Goal: Task Accomplishment & Management: Manage account settings

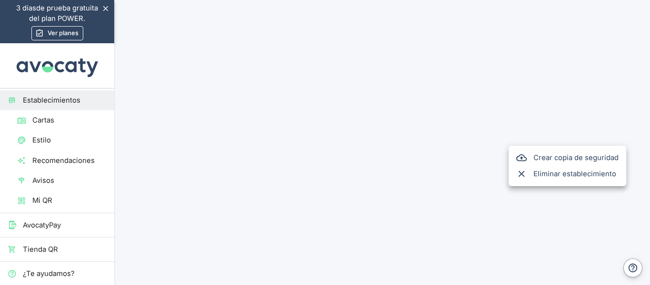
click at [573, 136] on div at bounding box center [325, 142] width 650 height 285
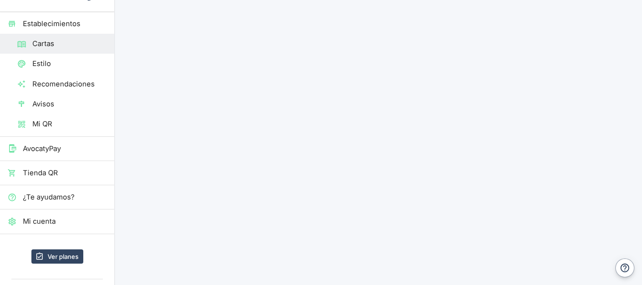
scroll to position [82, 0]
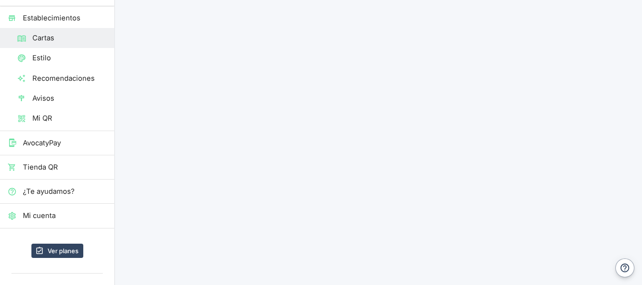
drag, startPoint x: 640, startPoint y: 70, endPoint x: 644, endPoint y: 100, distance: 30.7
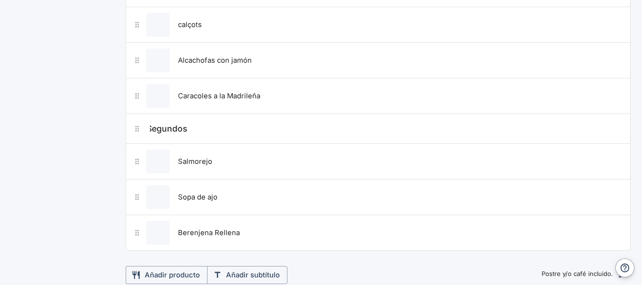
scroll to position [634, 0]
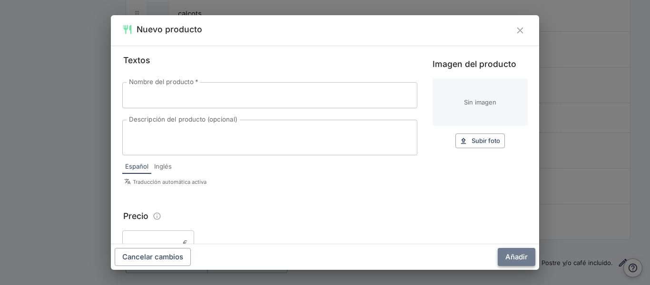
click at [513, 254] on button "Añadir" at bounding box center [517, 257] width 38 height 18
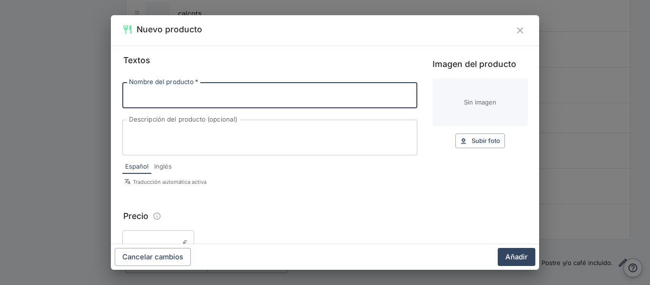
paste input "Suquet de peix"
click at [189, 97] on input "Suquet de peix" at bounding box center [269, 95] width 295 height 26
type input "Suquet de peix"
click at [511, 255] on button "Añadir" at bounding box center [517, 257] width 38 height 18
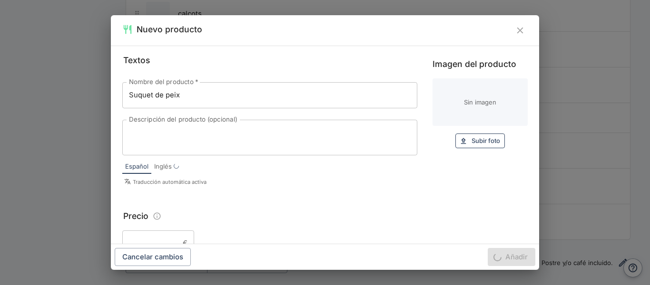
click at [485, 137] on span "Subir foto" at bounding box center [485, 141] width 29 height 11
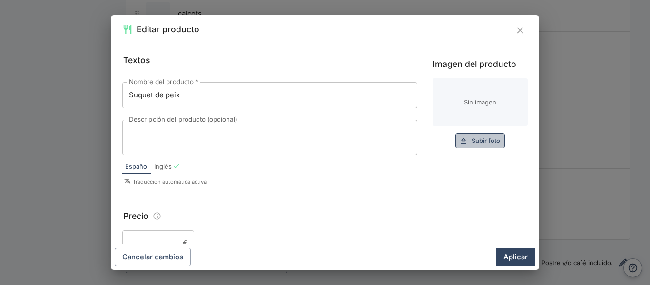
drag, startPoint x: 485, startPoint y: 142, endPoint x: 469, endPoint y: 142, distance: 15.7
click at [471, 142] on span "Subir foto" at bounding box center [485, 141] width 29 height 11
click at [471, 140] on span "Subir foto" at bounding box center [485, 141] width 29 height 11
type input "C:\fakepath\suquet.jpg"
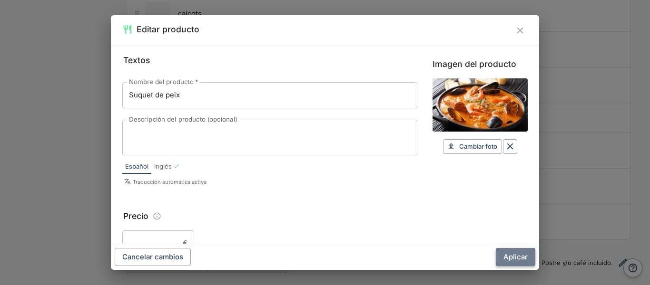
click at [515, 259] on button "Aplicar" at bounding box center [515, 257] width 39 height 18
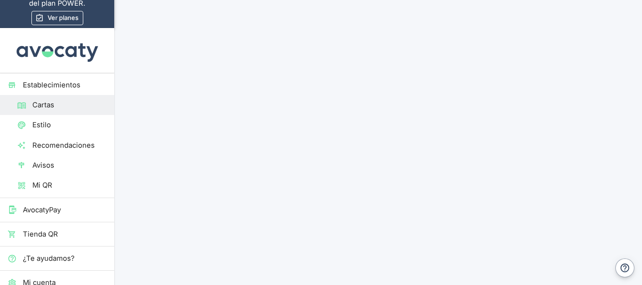
scroll to position [1, 0]
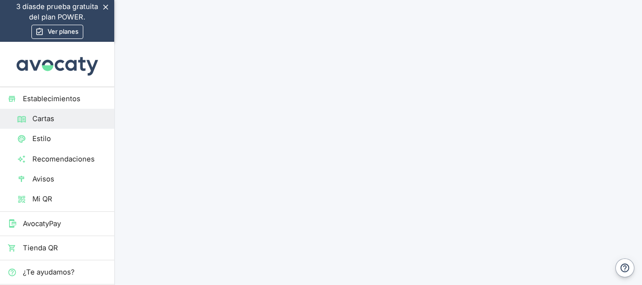
drag, startPoint x: 646, startPoint y: 49, endPoint x: 430, endPoint y: 90, distance: 220.3
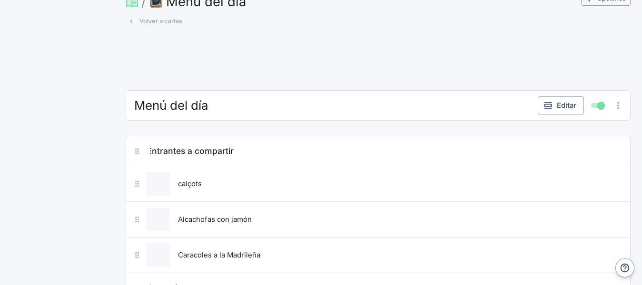
scroll to position [470, 0]
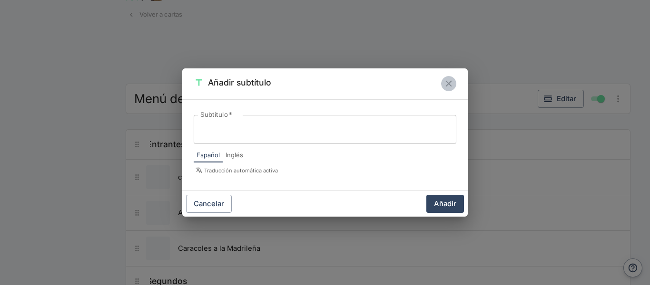
click at [446, 89] on icon "Cerrar" at bounding box center [448, 84] width 10 height 10
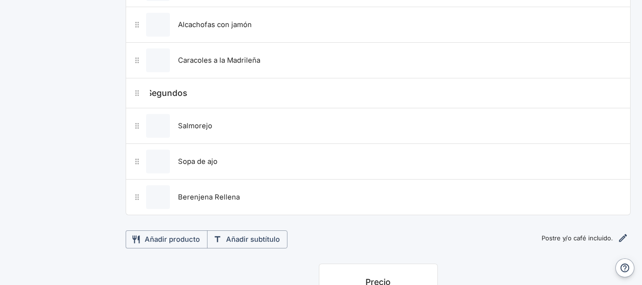
scroll to position [674, 0]
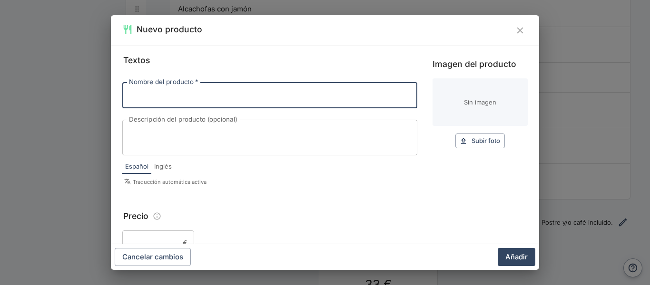
click at [244, 99] on input "Nombre del producto   *" at bounding box center [269, 95] width 295 height 26
paste input "Callos Madrileños"
type input "Callos Madrileños"
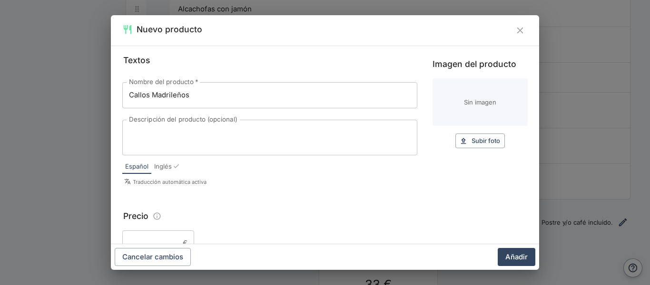
click at [471, 151] on div "Imagen del producto Sin imagen Subir foto Subir" at bounding box center [479, 124] width 95 height 140
click at [473, 130] on div "Imagen del producto Sin imagen Subir foto Subir" at bounding box center [479, 103] width 95 height 91
click at [473, 135] on button "Subir foto Subir" at bounding box center [479, 141] width 49 height 15
type input "C:\fakepath\callos.jpg"
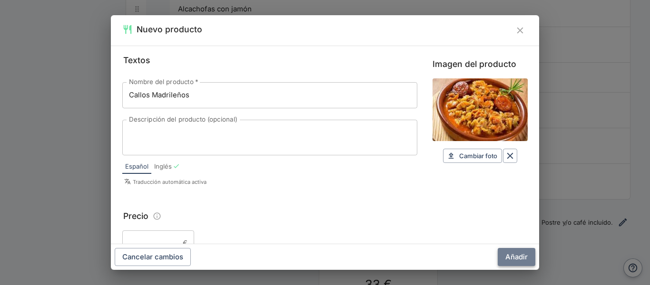
click at [522, 254] on button "Añadir" at bounding box center [517, 257] width 38 height 18
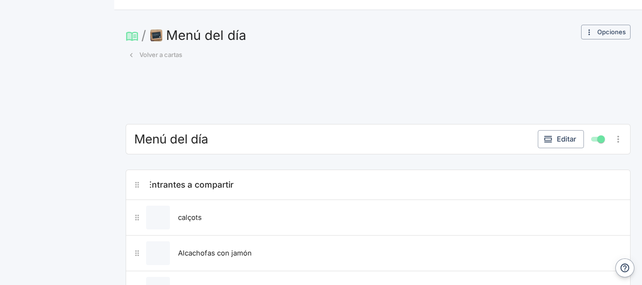
scroll to position [432, 0]
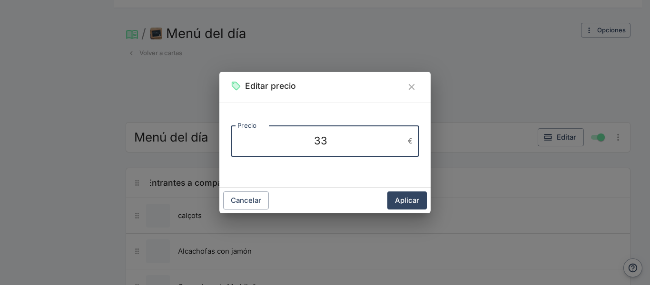
click at [335, 145] on textarea "33" at bounding box center [320, 141] width 167 height 15
type textarea "34,95"
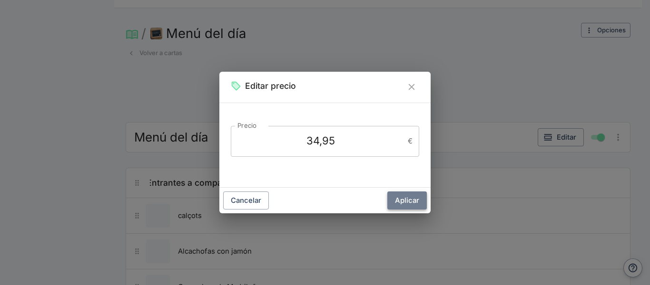
click at [415, 192] on button "Aplicar" at bounding box center [406, 201] width 39 height 18
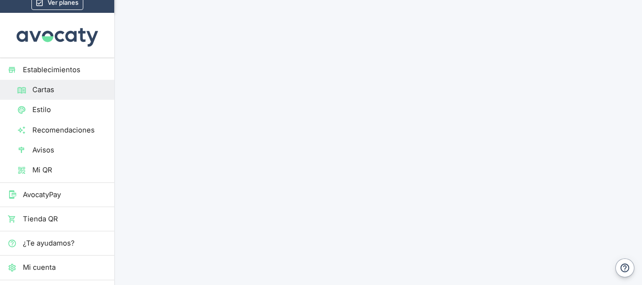
scroll to position [0, 0]
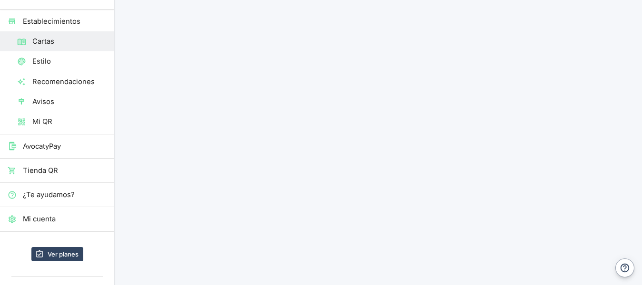
scroll to position [90, 0]
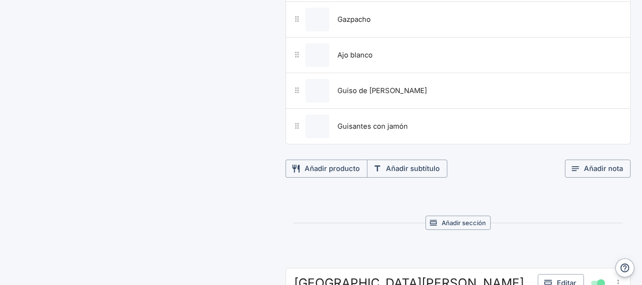
scroll to position [1021, 0]
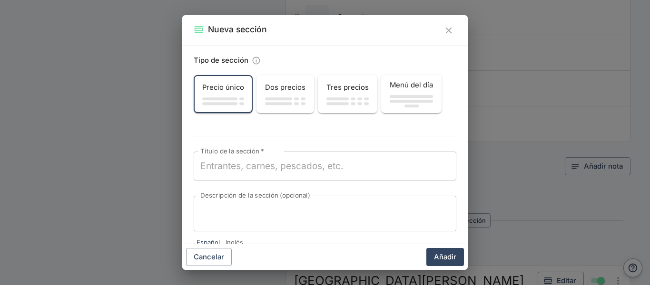
click at [250, 173] on div "x Título de la sección   *" at bounding box center [325, 166] width 263 height 29
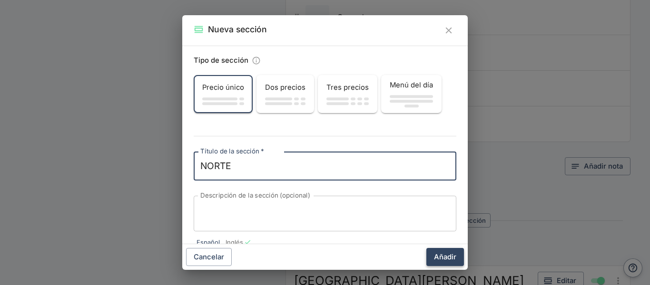
type textarea "NORTE"
click at [437, 255] on button "Añadir" at bounding box center [445, 257] width 38 height 18
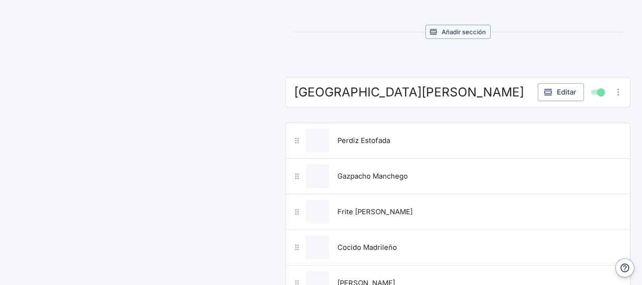
scroll to position [1240, 0]
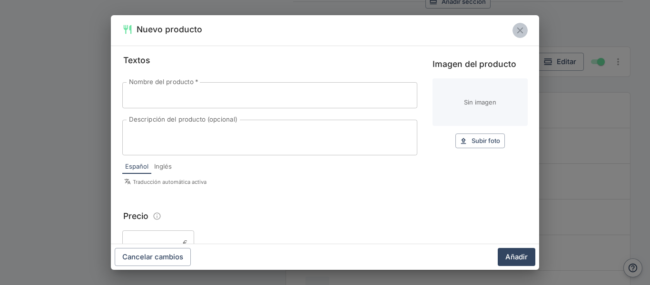
click at [515, 35] on icon "Cerrar" at bounding box center [520, 30] width 10 height 10
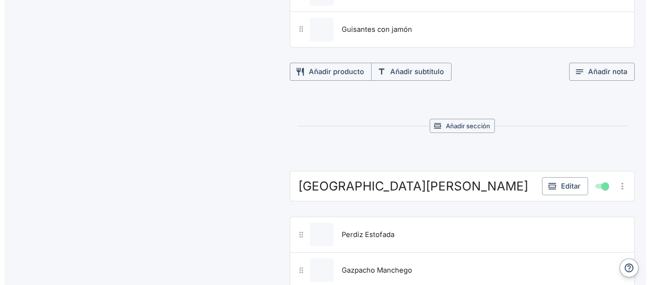
scroll to position [1223, 0]
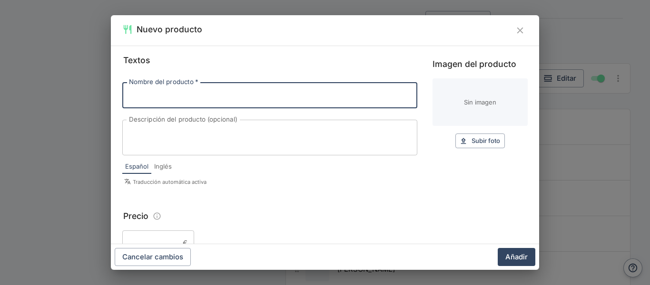
paste input "Fabada Asturiana"
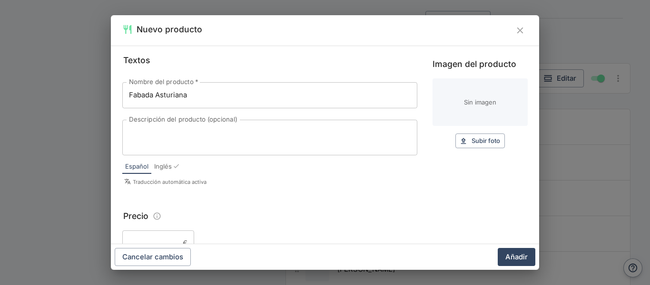
type input "Fabada Asturiana"
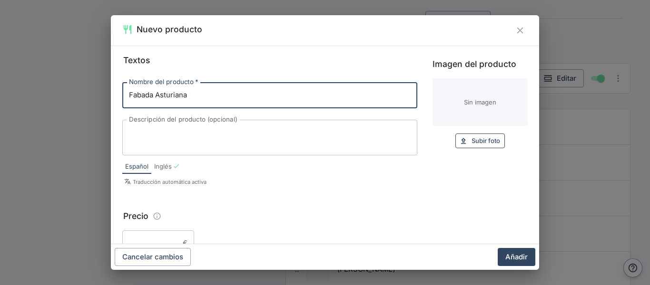
click at [485, 143] on span "Subir foto" at bounding box center [485, 141] width 29 height 11
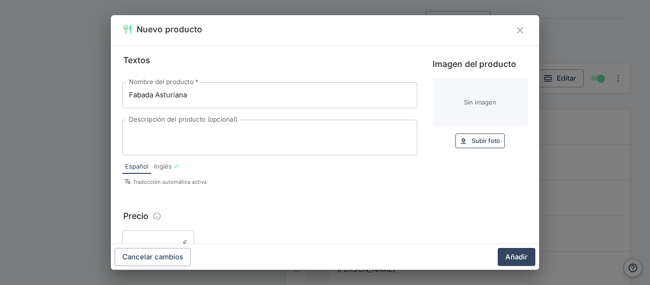
type input "C:\fakepath\FABADA-ASTURIANA-[PERSON_NAME]-7.jpg"
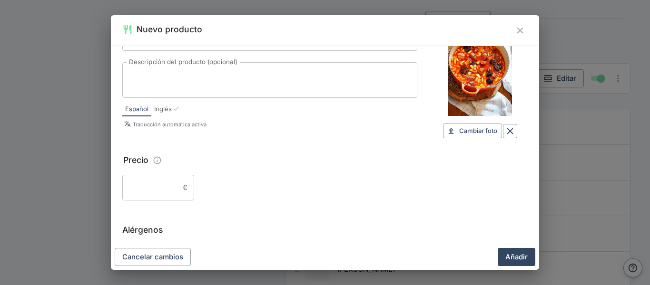
scroll to position [59, 0]
click at [165, 176] on input "Precio" at bounding box center [150, 187] width 57 height 26
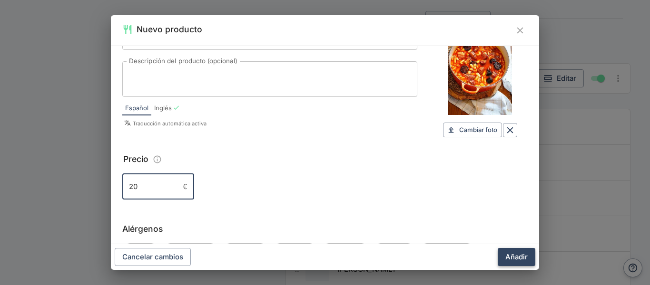
type input "20"
click at [503, 257] on button "Añadir" at bounding box center [517, 257] width 38 height 18
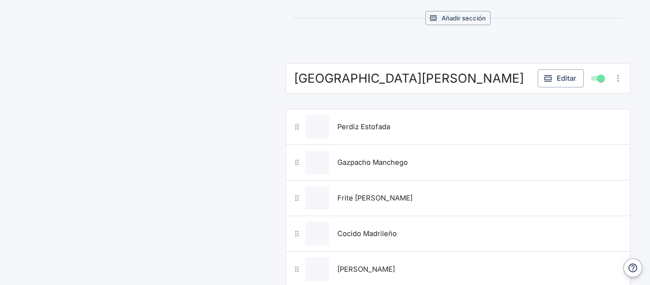
click at [503, 257] on div "Cancelar cambios Añadir" at bounding box center [325, 258] width 428 height 26
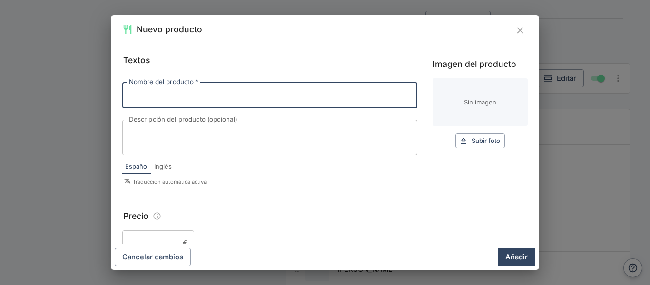
paste input "Marmitako"
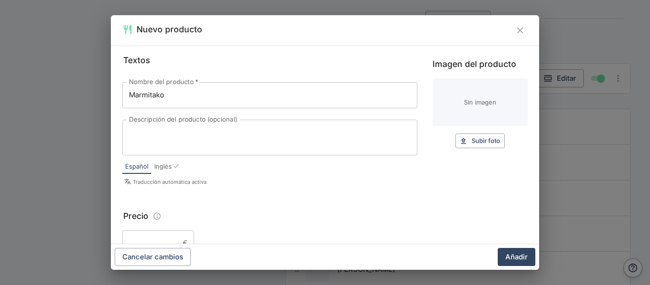
type input "Marmitako"
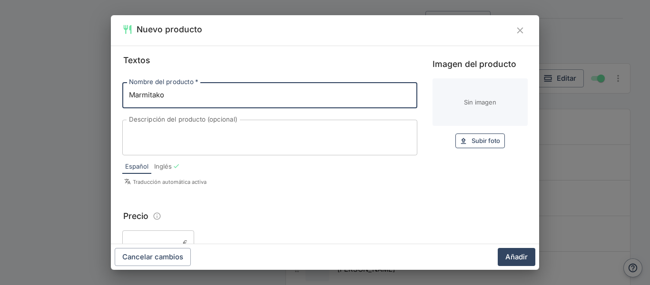
click at [479, 148] on button "Subir foto Subir" at bounding box center [479, 141] width 49 height 15
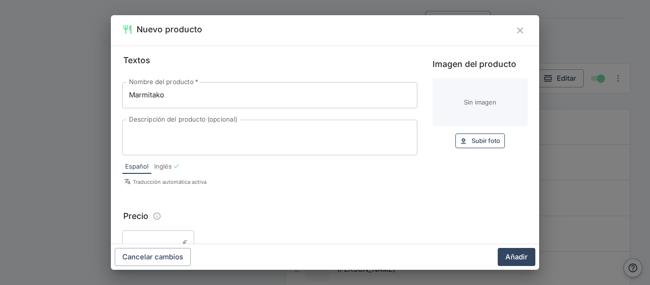
type input "C:\fakepath\marmitako.jpg"
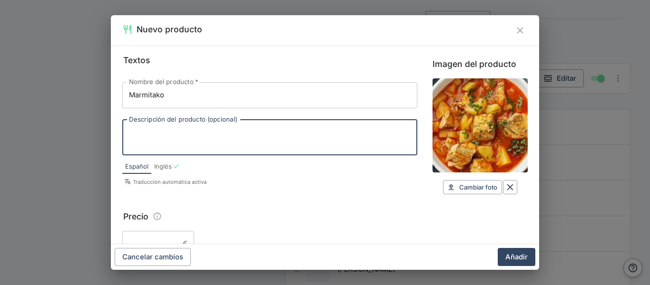
click at [153, 147] on textarea "Descripción del producto (opcional)" at bounding box center [270, 138] width 282 height 20
type textarea "20,40"
click at [508, 257] on button "Añadir" at bounding box center [517, 257] width 38 height 18
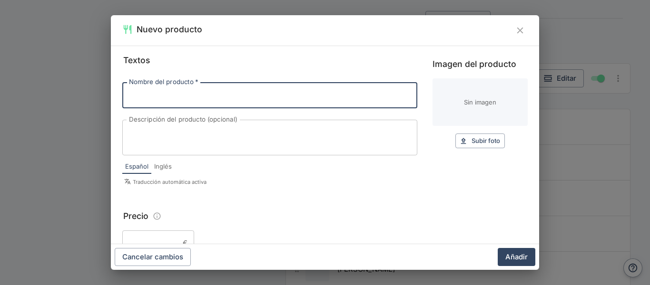
paste input "Bacalao al pil pil"
type input "Bacalao al pil pil"
click at [484, 145] on span "Subir foto" at bounding box center [485, 141] width 29 height 11
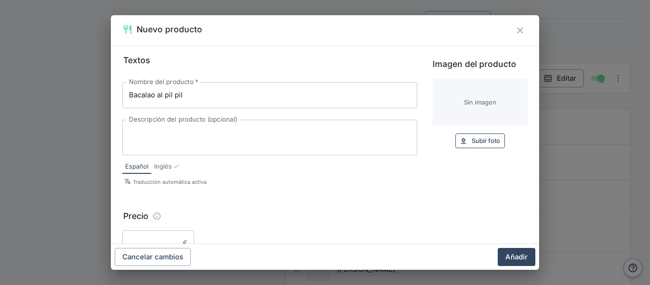
type input "C:\fakepath\bacalao.jpg"
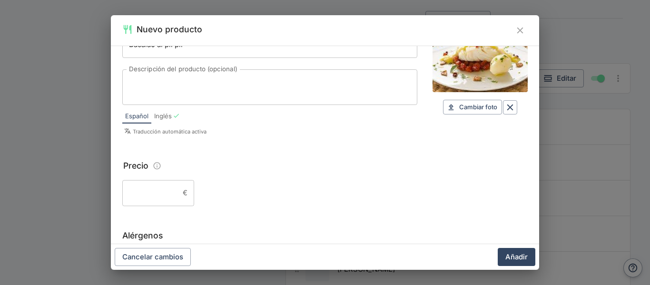
scroll to position [51, 0]
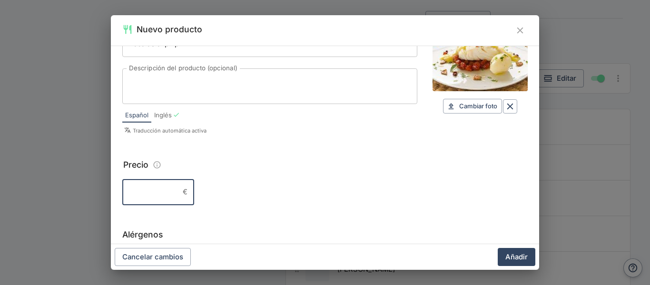
click at [151, 196] on input "Precio" at bounding box center [150, 192] width 57 height 26
type input "22"
click at [498, 248] on button "Añadir" at bounding box center [517, 257] width 38 height 18
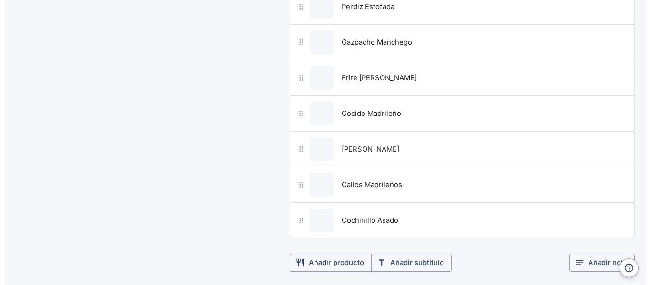
scroll to position [1361, 0]
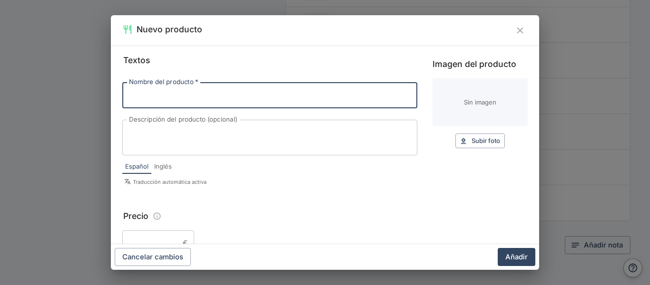
paste input "Txuleton [PERSON_NAME] vieja Gallega"
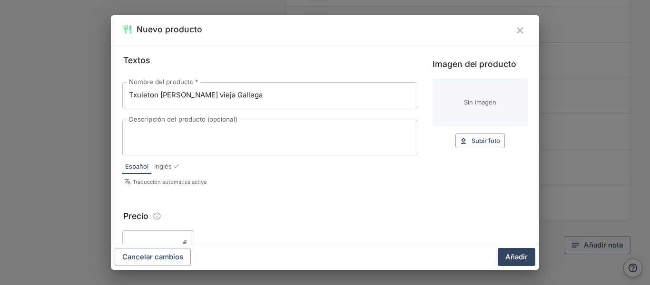
type input "Txuleton [PERSON_NAME] vieja Gallega"
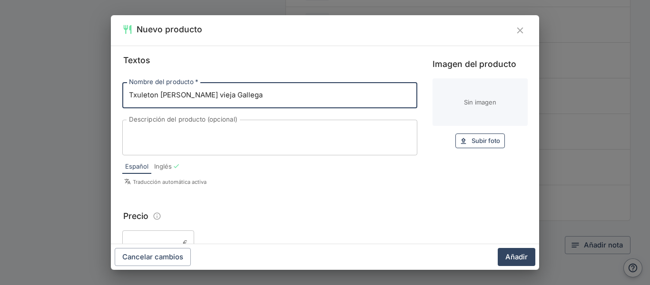
click at [471, 138] on span "Subir foto" at bounding box center [485, 141] width 29 height 11
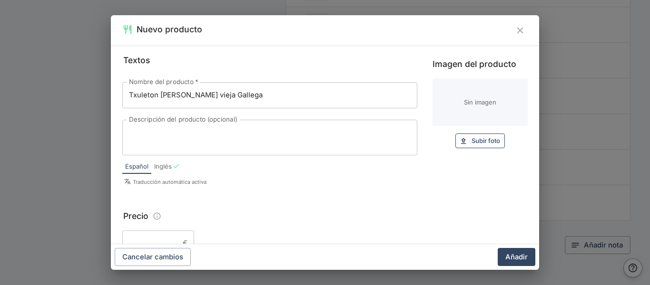
type input "C:\fakepath\chuleton-[PERSON_NAME]-vieja-gallega.jpg"
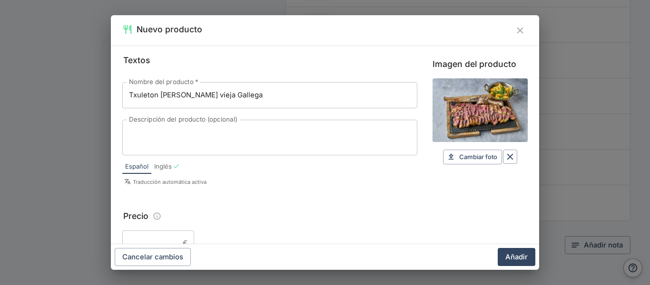
click at [308, 125] on div "x Descripción del producto (opcional)" at bounding box center [269, 138] width 295 height 36
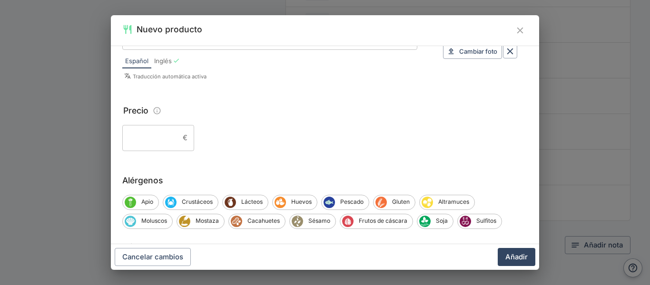
scroll to position [0, 0]
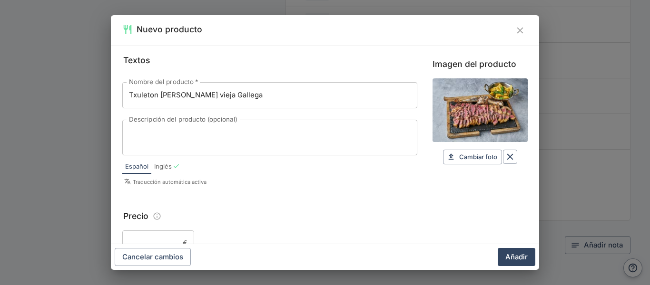
click at [172, 233] on input "Precio" at bounding box center [150, 244] width 57 height 26
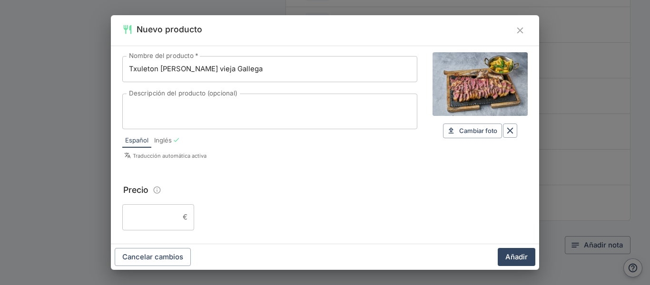
scroll to position [34, 0]
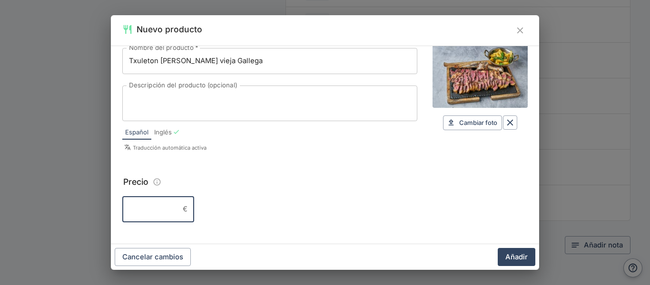
click at [164, 212] on input "Precio" at bounding box center [150, 209] width 57 height 26
type input "88"
click at [266, 102] on textarea "Descripción del producto (opcional)" at bounding box center [270, 103] width 282 height 20
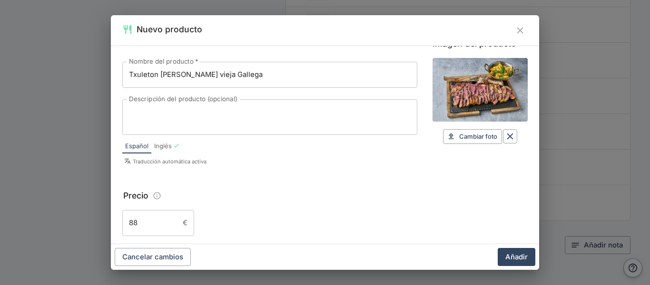
scroll to position [27, 0]
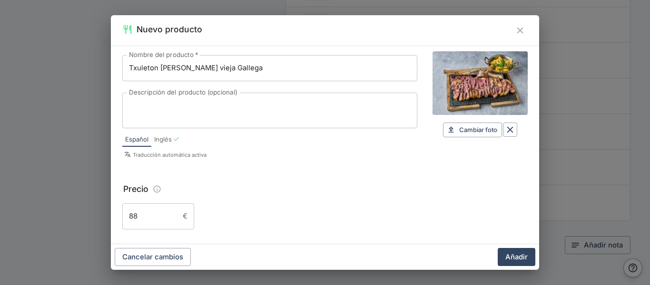
click at [159, 213] on input "88" at bounding box center [150, 217] width 57 height 26
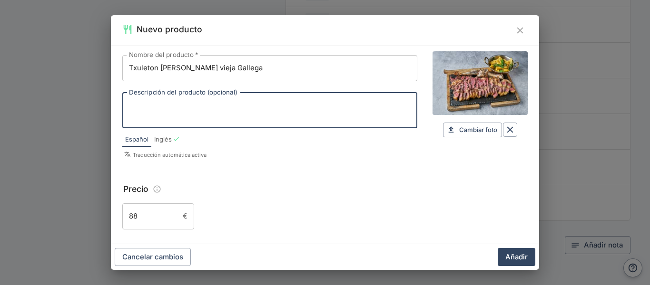
click at [249, 114] on textarea "Descripción del producto (opcional)" at bounding box center [270, 110] width 282 height 20
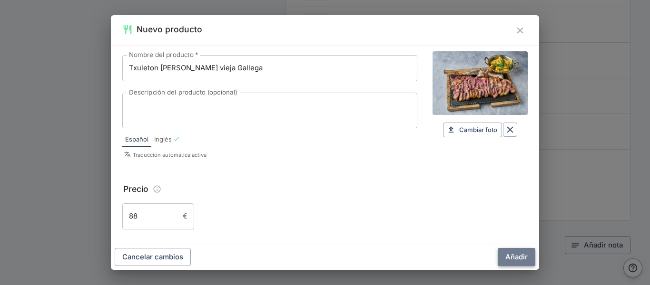
click at [517, 255] on button "Añadir" at bounding box center [517, 257] width 38 height 18
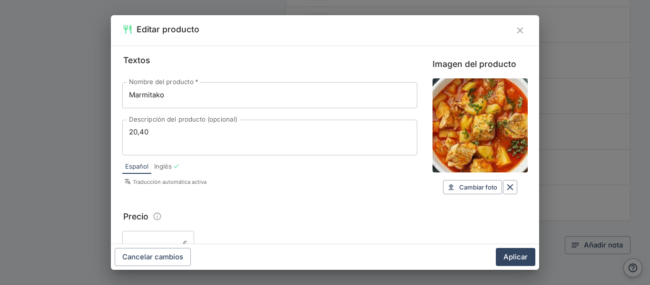
click at [151, 239] on input "Precio" at bounding box center [150, 244] width 57 height 26
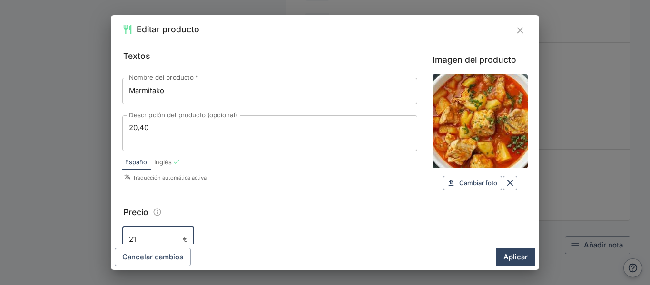
type input "21"
click at [496, 248] on button "Aplicar" at bounding box center [515, 257] width 39 height 18
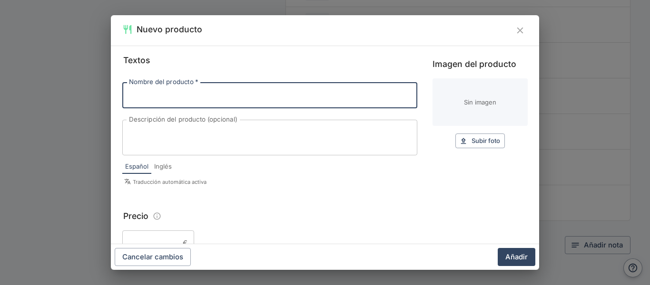
paste input "Patatas a la riojana"
click at [173, 92] on input "Patatas a la riojana" at bounding box center [269, 95] width 295 height 26
click at [223, 94] on input "Patatas a la Riojana" at bounding box center [269, 95] width 295 height 26
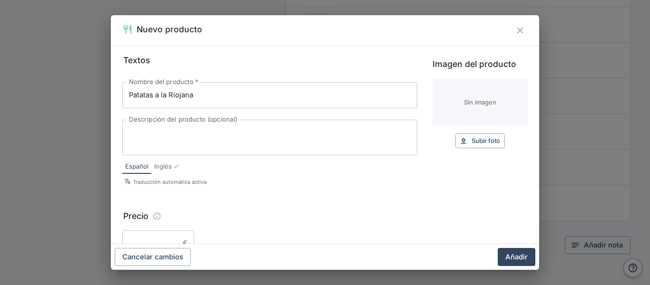
type input "Patatas a la Riojana"
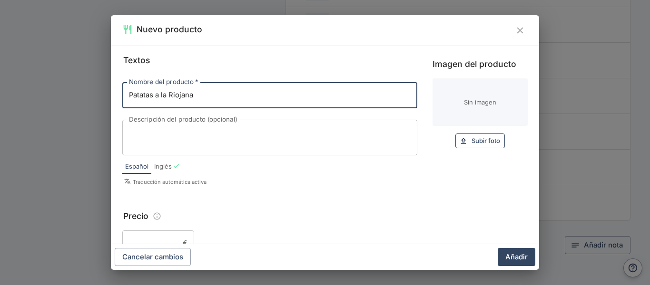
click at [487, 140] on span "Subir foto" at bounding box center [485, 141] width 29 height 11
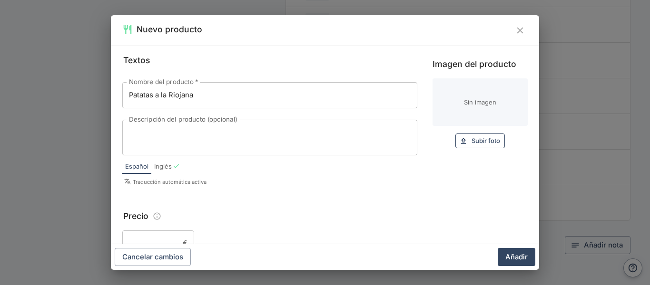
type input "C:\fakepath\patatas riojanas.jpg"
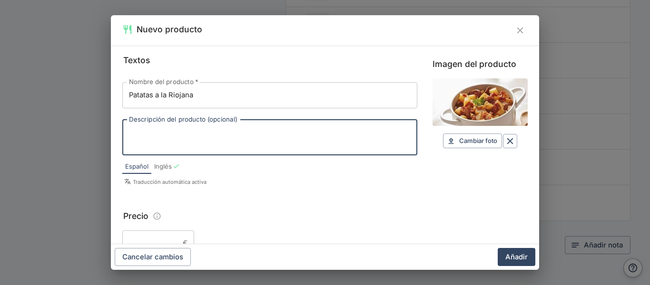
click at [298, 129] on textarea "Descripción del producto (opcional)" at bounding box center [270, 138] width 282 height 20
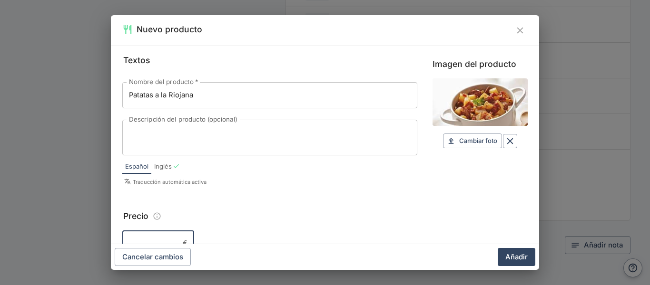
click at [173, 237] on input "Precio" at bounding box center [150, 244] width 57 height 26
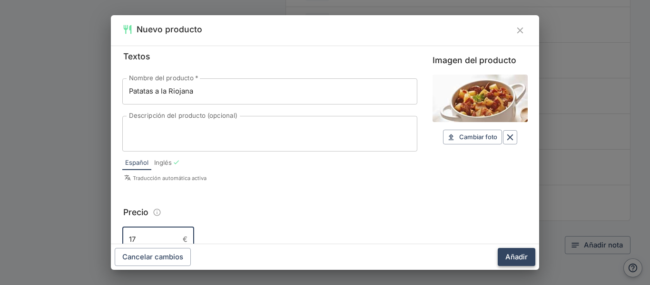
type input "17"
click at [504, 257] on button "Añadir" at bounding box center [517, 257] width 38 height 18
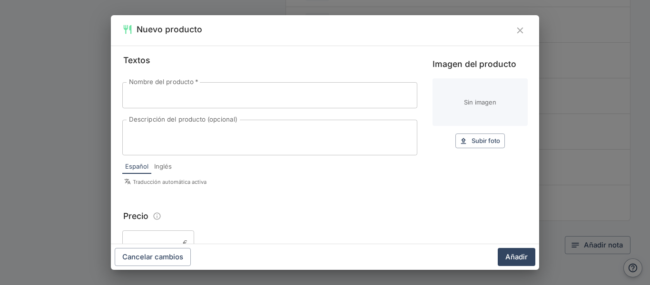
click at [274, 106] on input "Nombre del producto   *" at bounding box center [269, 95] width 295 height 26
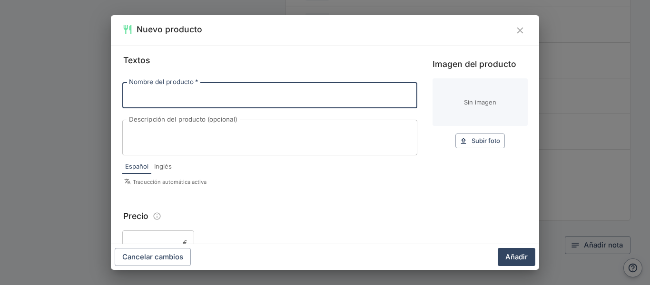
paste input "Rodaballo a la brasa"
type input "Rodaballo a la brasa"
click at [487, 135] on button "Subir foto Subir" at bounding box center [479, 141] width 49 height 15
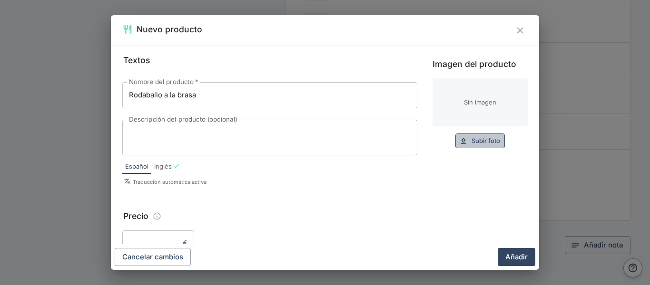
drag, startPoint x: 478, startPoint y: 144, endPoint x: 481, endPoint y: 138, distance: 6.2
click at [481, 138] on span "Subir foto" at bounding box center [485, 141] width 29 height 11
type input "C:\fakepath\rodaballo.jpg"
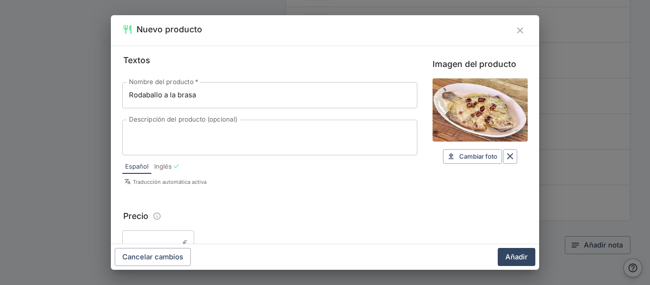
click at [167, 239] on input "Precio" at bounding box center [150, 244] width 57 height 26
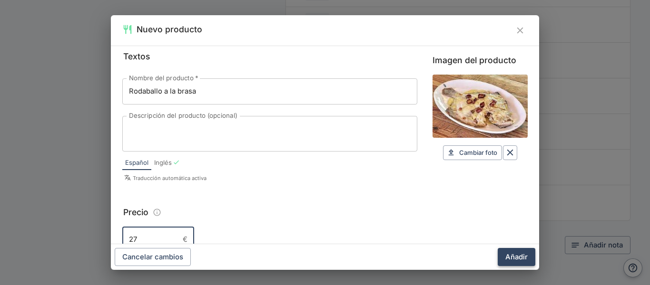
type input "27"
click at [510, 257] on button "Añadir" at bounding box center [517, 257] width 38 height 18
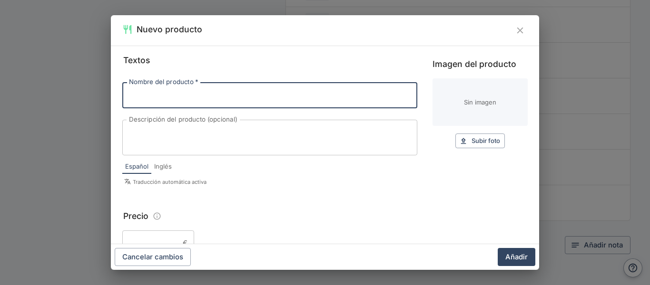
paste input "[PERSON_NAME] [PERSON_NAME]"
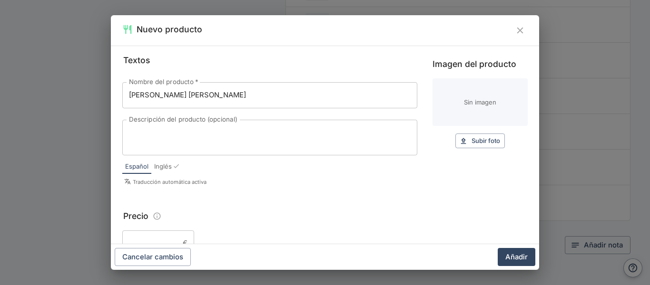
type input "[PERSON_NAME] [PERSON_NAME]"
click at [461, 144] on button "Subir foto Subir" at bounding box center [479, 141] width 49 height 15
type input "C:\fakepath\[PERSON_NAME].jpg"
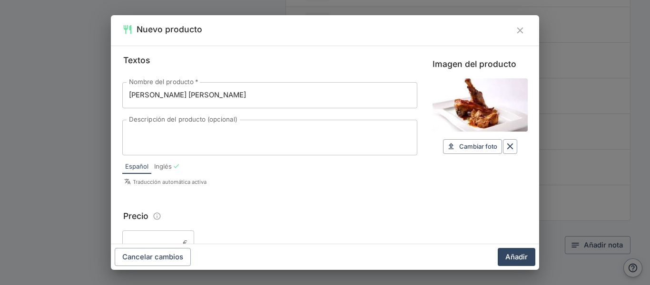
click at [147, 241] on input "Precio" at bounding box center [150, 244] width 57 height 26
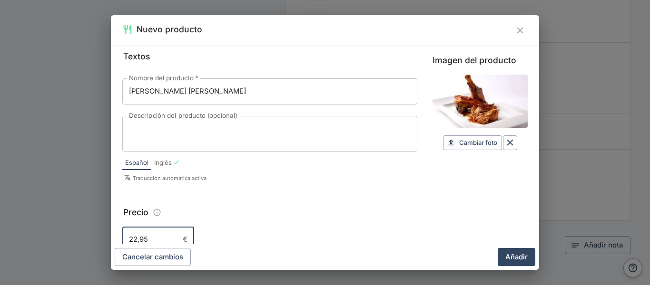
type input "22,95"
click at [509, 247] on div "Cancelar cambios Añadir" at bounding box center [325, 258] width 428 height 26
click at [510, 252] on button "Añadir" at bounding box center [517, 257] width 38 height 18
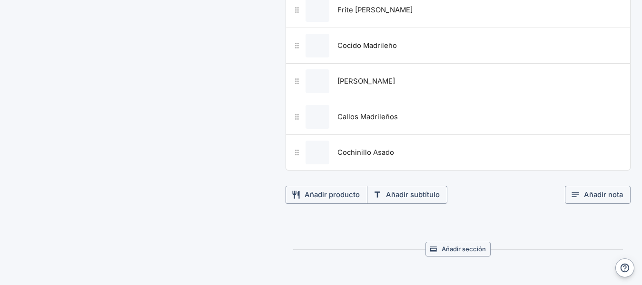
scroll to position [0, 0]
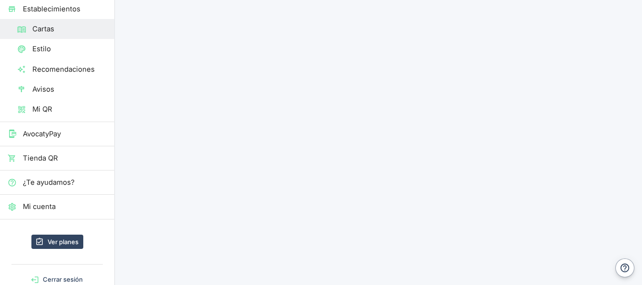
scroll to position [92, 0]
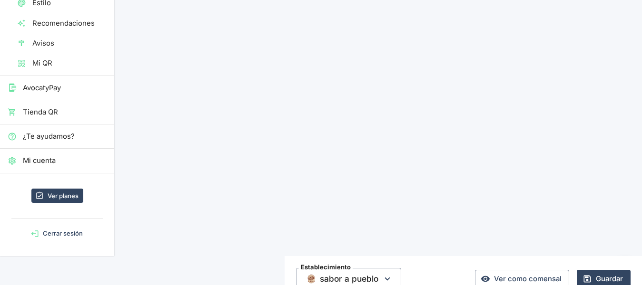
scroll to position [142, 0]
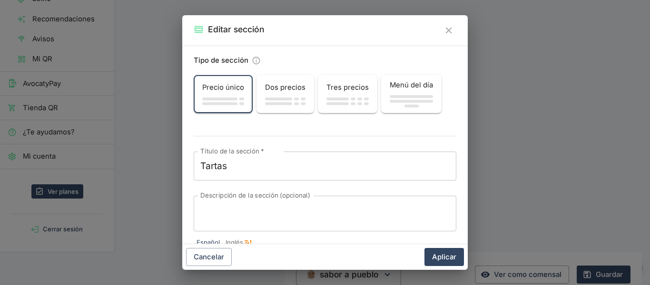
click at [347, 173] on div "Tartas x Título de la sección   *" at bounding box center [325, 166] width 263 height 29
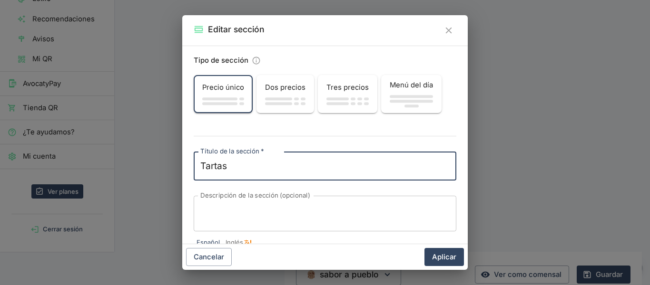
click at [347, 173] on div "Tartas x Título de la sección   *" at bounding box center [325, 166] width 263 height 29
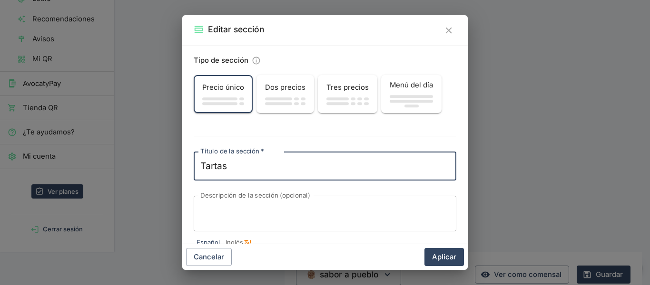
click at [347, 173] on div "Tartas x Título de la sección   *" at bounding box center [325, 166] width 263 height 29
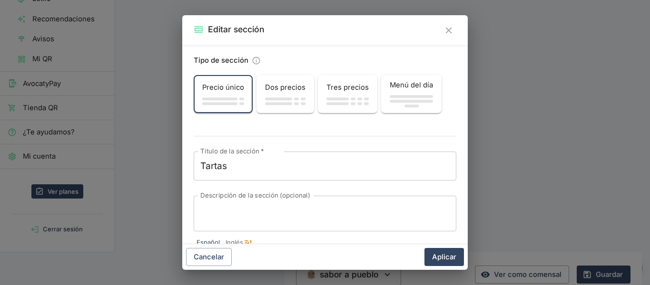
click at [347, 173] on div "Tartas x Título de la sección   *" at bounding box center [325, 166] width 263 height 29
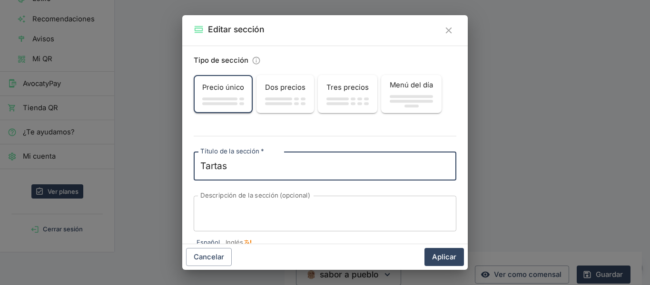
click at [347, 173] on div "Tartas x Título de la sección   *" at bounding box center [325, 166] width 263 height 29
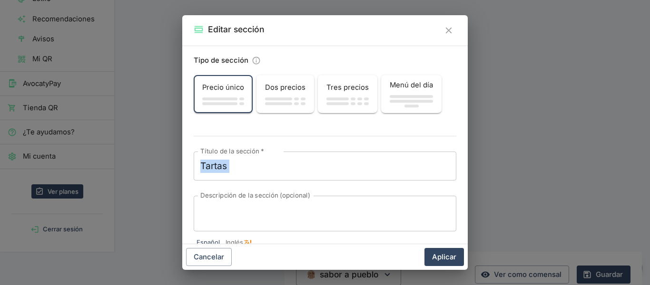
click at [347, 173] on div "Tartas x Título de la sección   *" at bounding box center [325, 166] width 263 height 29
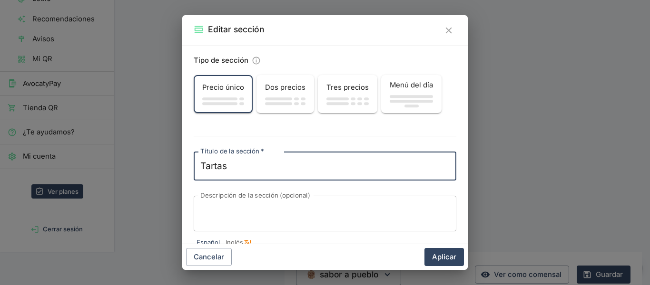
click at [240, 169] on textarea "Tartas" at bounding box center [324, 166] width 249 height 13
type textarea "T"
type textarea "Postres"
click at [444, 256] on button "Aplicar" at bounding box center [443, 257] width 39 height 18
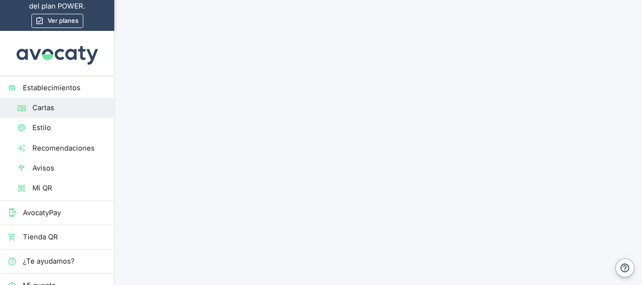
scroll to position [0, 0]
